Goal: Task Accomplishment & Management: Manage account settings

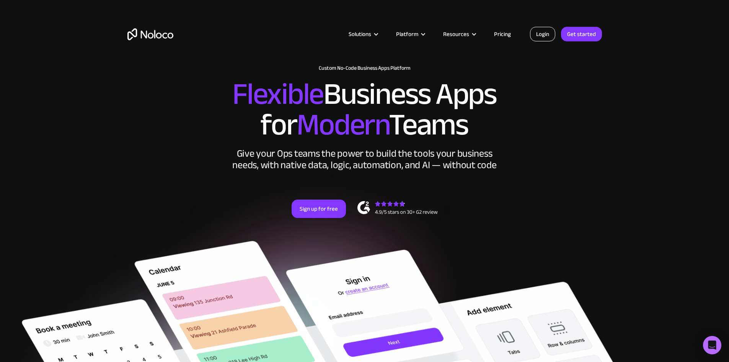
click at [550, 35] on link "Login" at bounding box center [542, 34] width 25 height 15
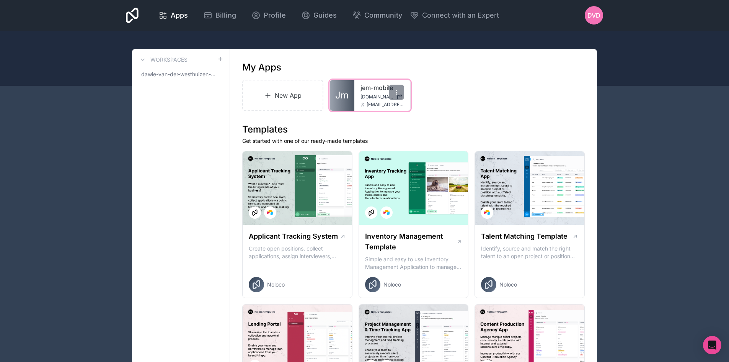
click at [362, 97] on span "jem-mobile.noloco.co" at bounding box center [377, 97] width 33 height 6
click at [223, 19] on span "Billing" at bounding box center [225, 15] width 21 height 11
